Goal: Information Seeking & Learning: Learn about a topic

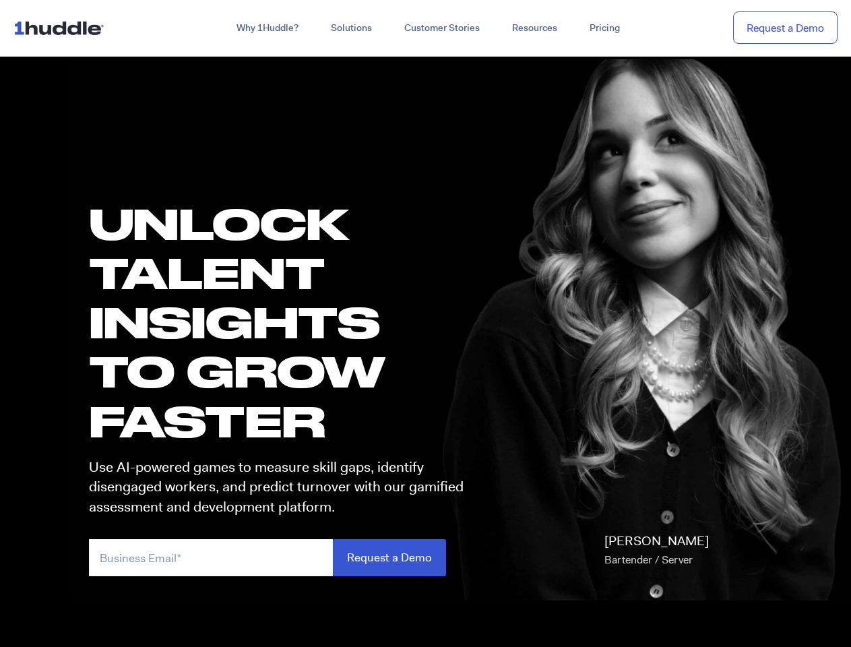
click at [425, 323] on h1 "UNLOCK TALENT INSIGHTS TO GROW FASTER" at bounding box center [292, 322] width 407 height 247
click at [266, 28] on link "Why 1Huddle?" at bounding box center [267, 28] width 94 height 24
click at [350, 28] on link "Solutions" at bounding box center [351, 28] width 73 height 24
click at [534, 28] on link "Resources" at bounding box center [534, 28] width 77 height 24
click at [292, 557] on input "email" at bounding box center [211, 557] width 244 height 37
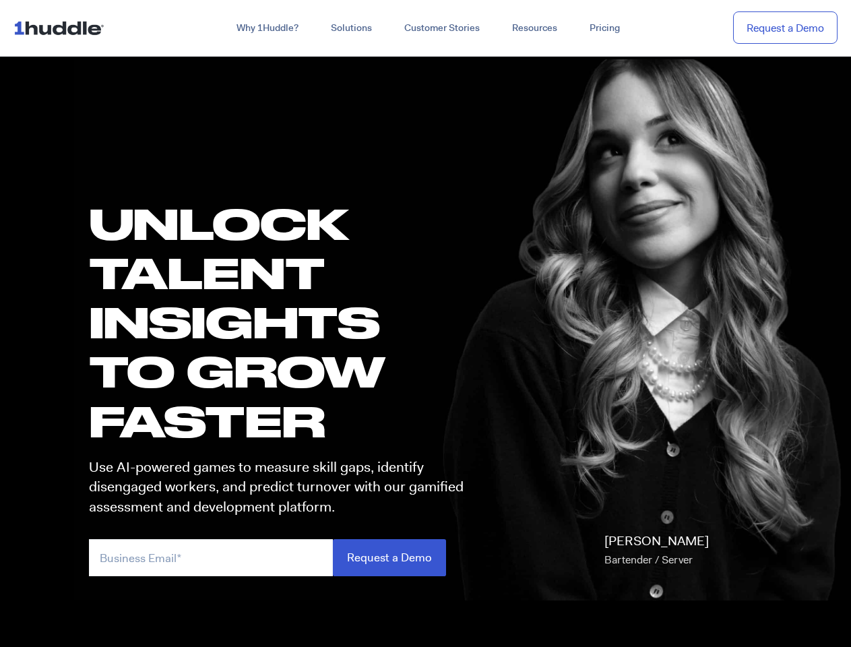
click at [389, 557] on input "Request a Demo" at bounding box center [389, 557] width 113 height 37
